Goal: Task Accomplishment & Management: Manage account settings

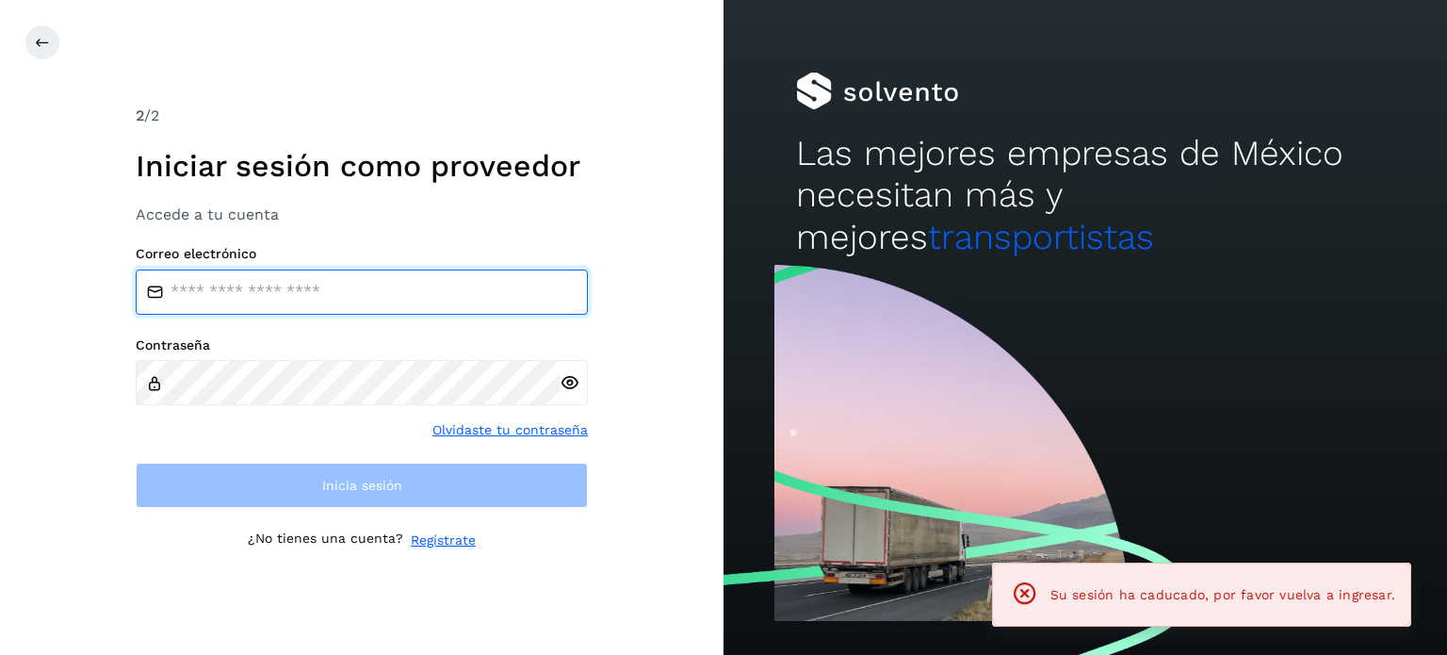
type input "**********"
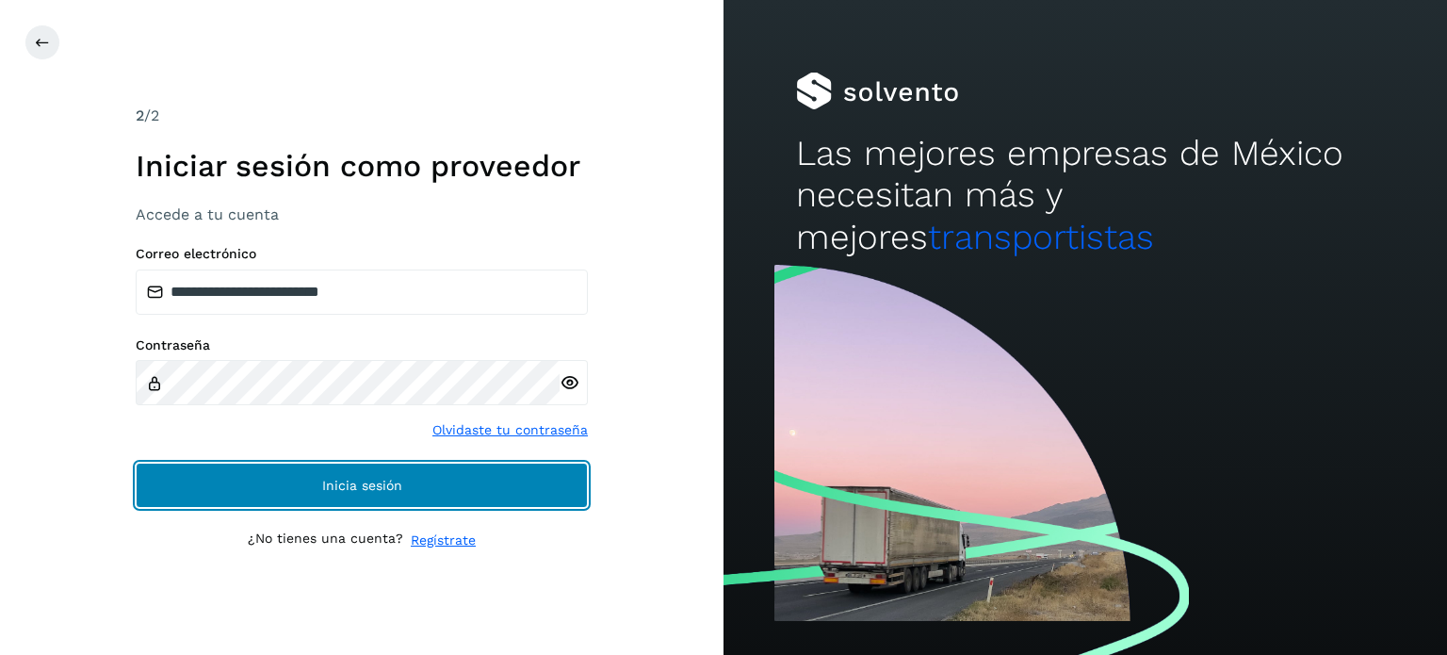
click at [423, 477] on button "Inicia sesión" at bounding box center [362, 484] width 452 height 45
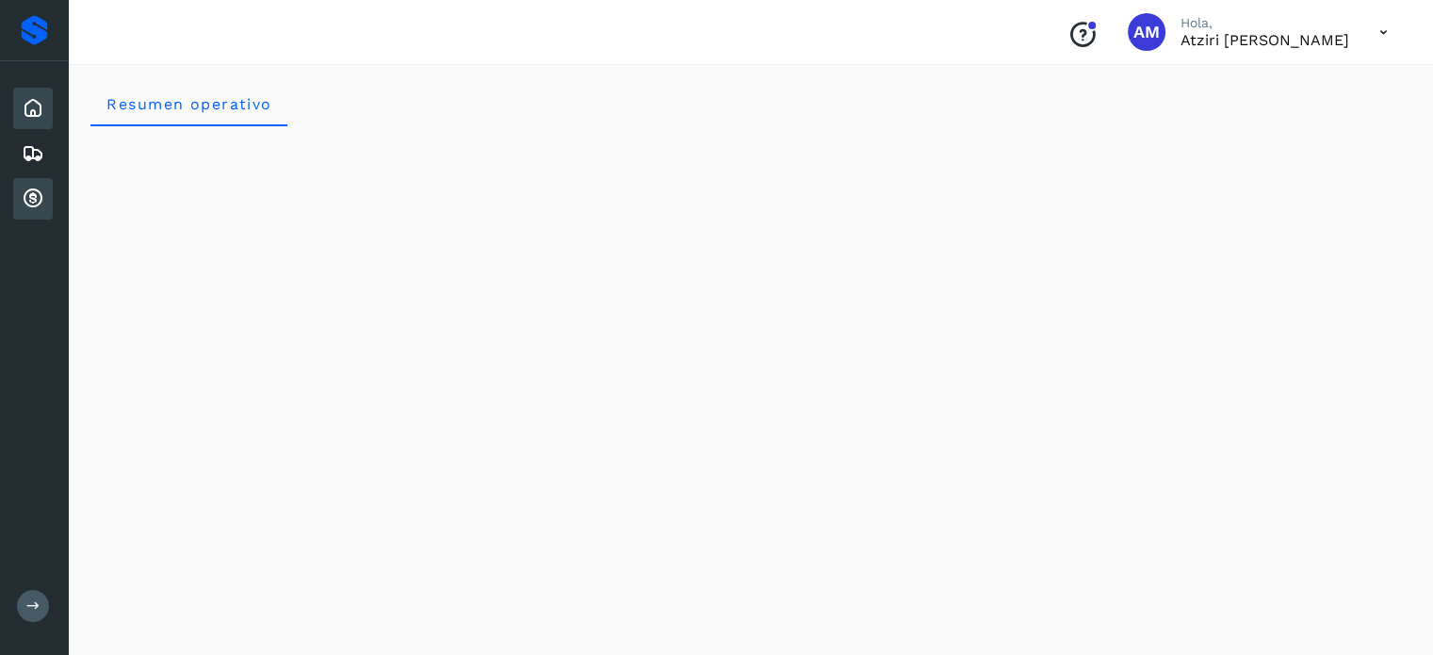
click at [33, 203] on icon at bounding box center [33, 198] width 23 height 23
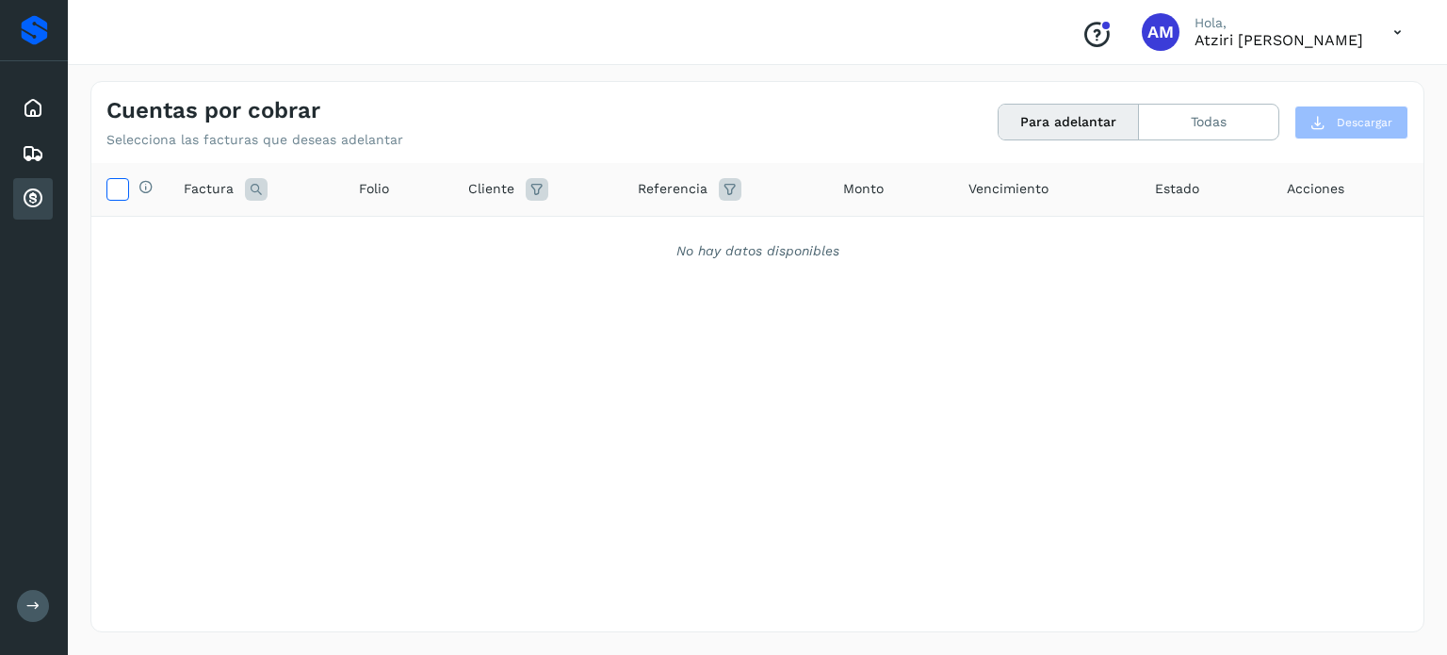
click at [125, 189] on icon at bounding box center [117, 188] width 20 height 20
click at [34, 194] on icon at bounding box center [33, 198] width 23 height 23
click at [1395, 22] on icon at bounding box center [1397, 32] width 39 height 39
click at [1395, 22] on div at bounding box center [723, 327] width 1447 height 655
